Goal: Transaction & Acquisition: Purchase product/service

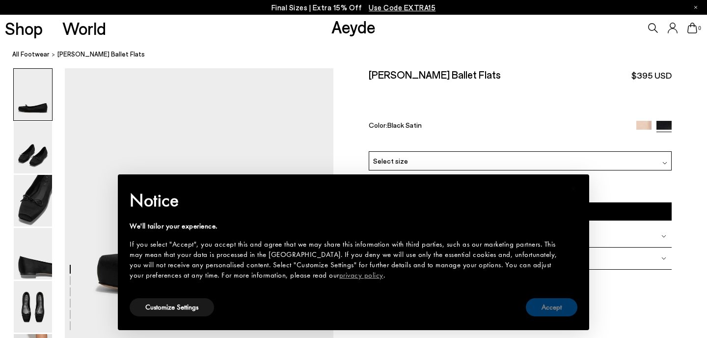
click at [551, 314] on button "Accept" at bounding box center [552, 307] width 52 height 18
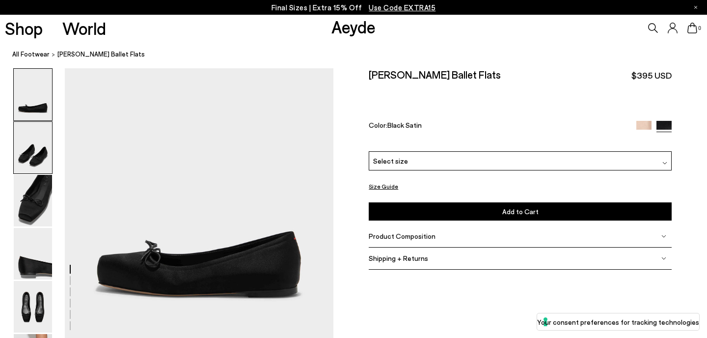
click at [34, 159] on img at bounding box center [33, 148] width 38 height 52
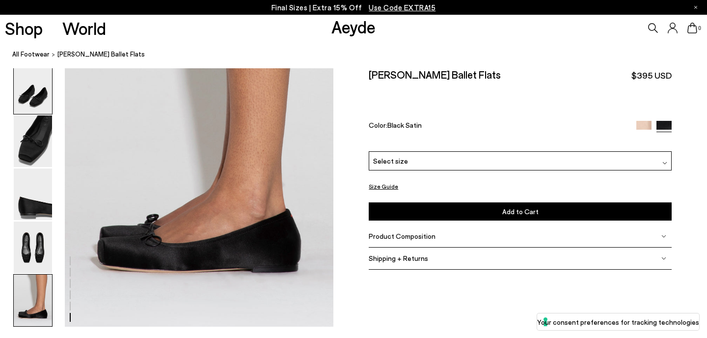
scroll to position [1828, 0]
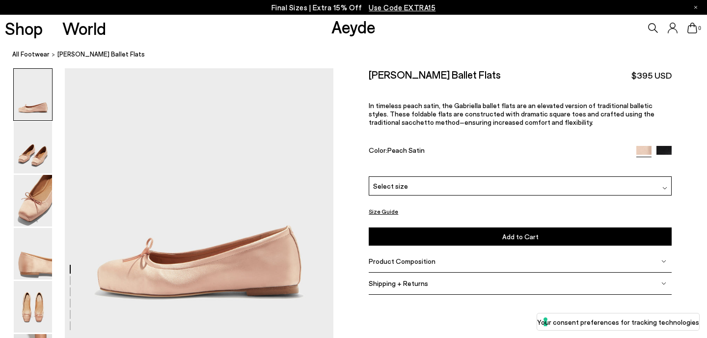
click at [668, 146] on img at bounding box center [663, 153] width 15 height 15
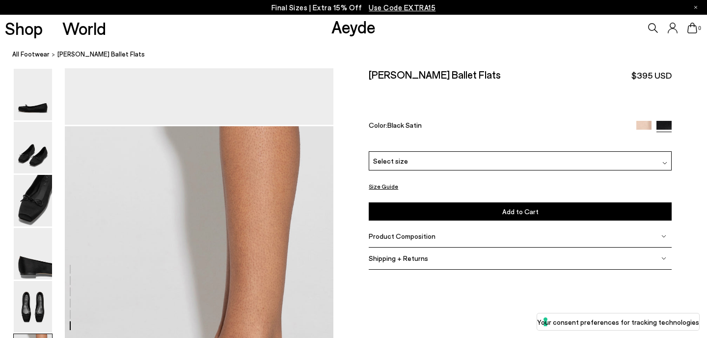
scroll to position [1647, 0]
click at [414, 151] on div "Select size" at bounding box center [520, 160] width 303 height 19
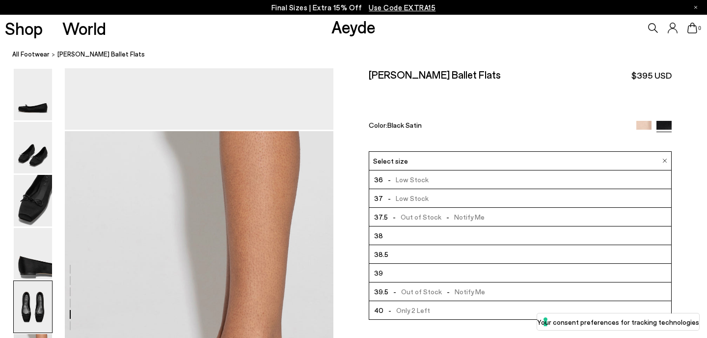
click at [396, 264] on li "39" at bounding box center [520, 273] width 302 height 19
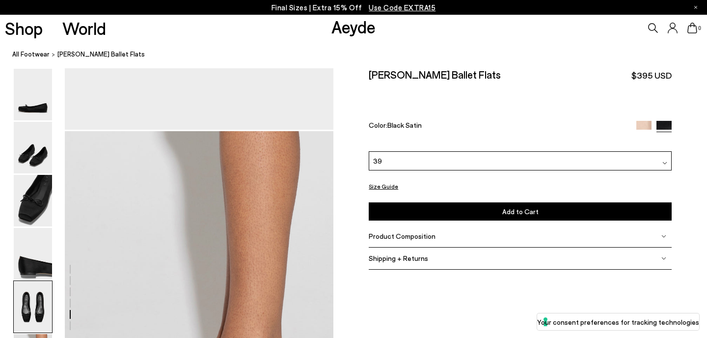
click at [425, 247] on div "Shipping + Returns" at bounding box center [520, 258] width 303 height 22
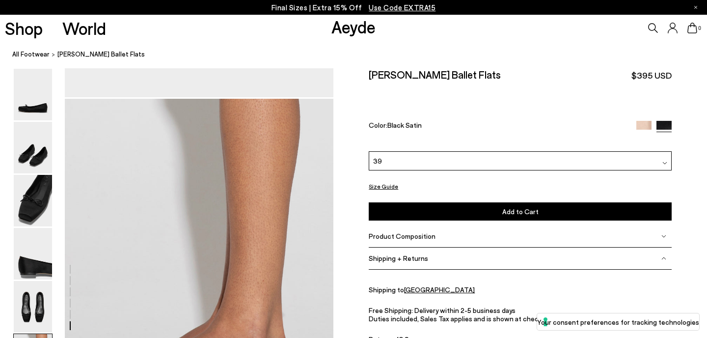
scroll to position [1685, 0]
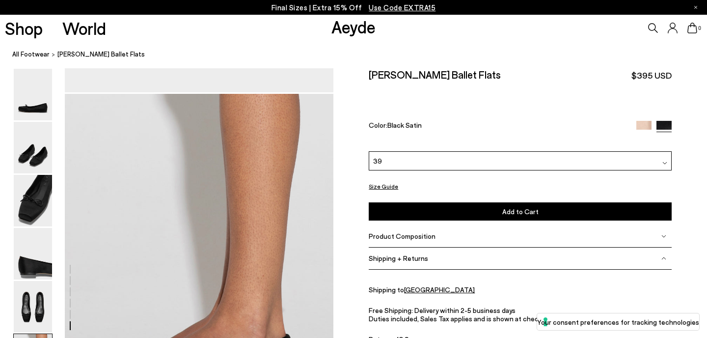
click at [519, 207] on span "Add to Cart" at bounding box center [520, 211] width 36 height 8
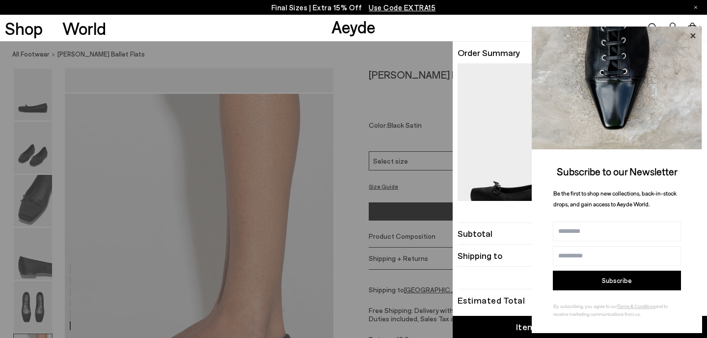
click at [695, 34] on icon at bounding box center [692, 35] width 5 height 5
